Goal: Complete application form: Complete application form

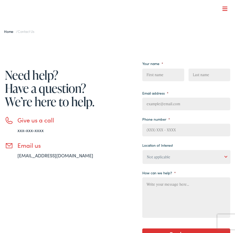
type input "BNAivJQGBdhAdfI"
type input "fdyLVCmdEi"
type input "[EMAIL_ADDRESS][DOMAIN_NAME]"
type input "uLCyUTGLFLez"
type input "iatYukAqRH"
